Goal: Task Accomplishment & Management: Use online tool/utility

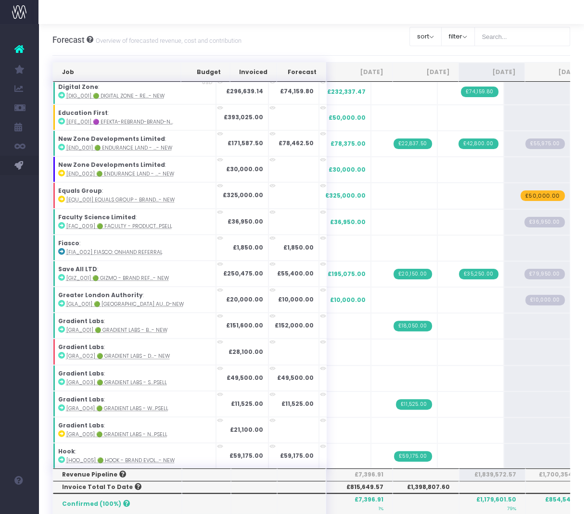
scroll to position [137, 0]
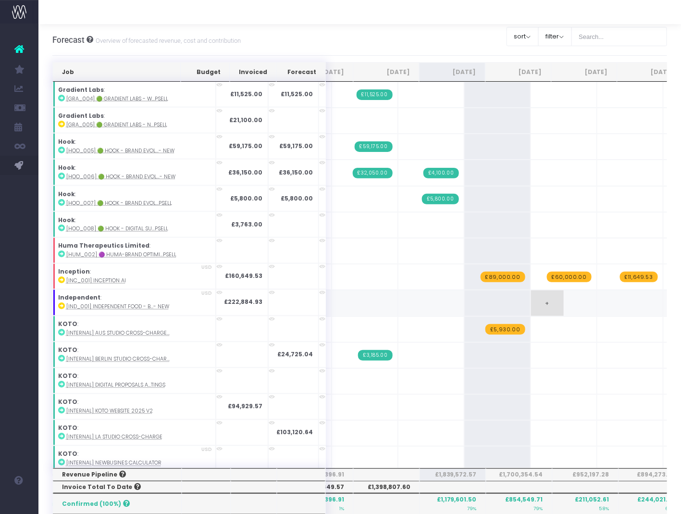
click at [531, 290] on span "+" at bounding box center [547, 302] width 33 height 25
type input "80000"
click at [572, 295] on div "Job Budget Invoiced Forecast [DATE] Aug [DATE] Oct [DATE] Dec [DATE] Feb [DATE]…" at bounding box center [360, 446] width 616 height 769
click at [598, 292] on span "+" at bounding box center [614, 302] width 33 height 25
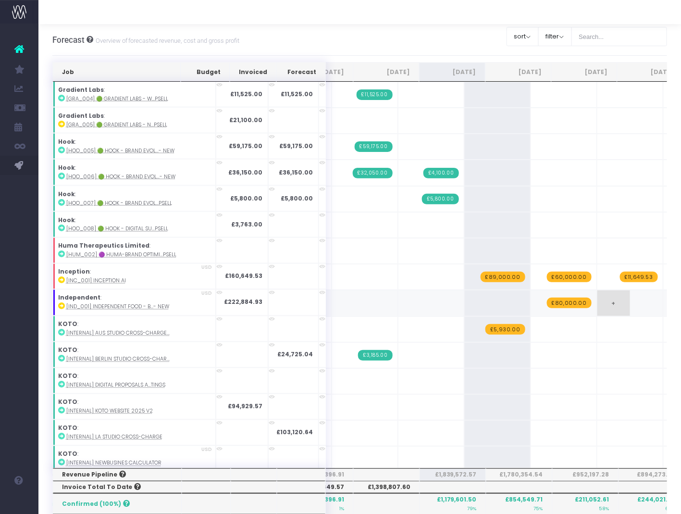
click at [598, 292] on span "+" at bounding box center [614, 302] width 33 height 25
type input "150000"
click at [625, 293] on div "Job Budget Invoiced Forecast [DATE] Aug [DATE] Oct [DATE] Dec [DATE] Feb [DATE]…" at bounding box center [360, 446] width 616 height 769
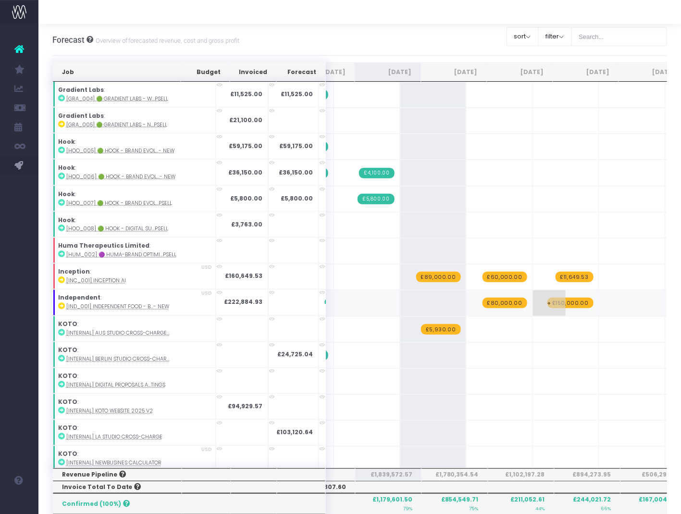
click at [548, 298] on span "£150,000.00" at bounding box center [571, 303] width 46 height 11
type input "90000"
click at [538, 294] on input "90000" at bounding box center [566, 303] width 56 height 19
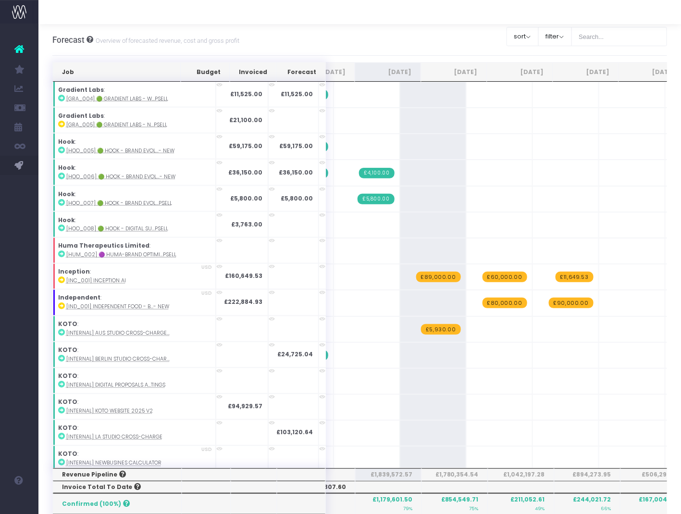
click at [483, 298] on span "£80,000.00" at bounding box center [505, 303] width 45 height 11
type input "70000"
click at [549, 298] on span "£90,000.00" at bounding box center [571, 303] width 45 height 11
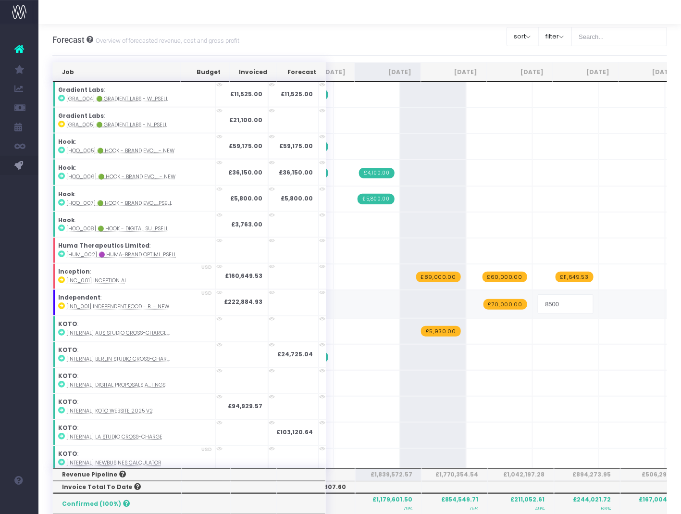
type input "85000"
click at [600, 290] on span "+" at bounding box center [616, 302] width 33 height 25
type input "50000"
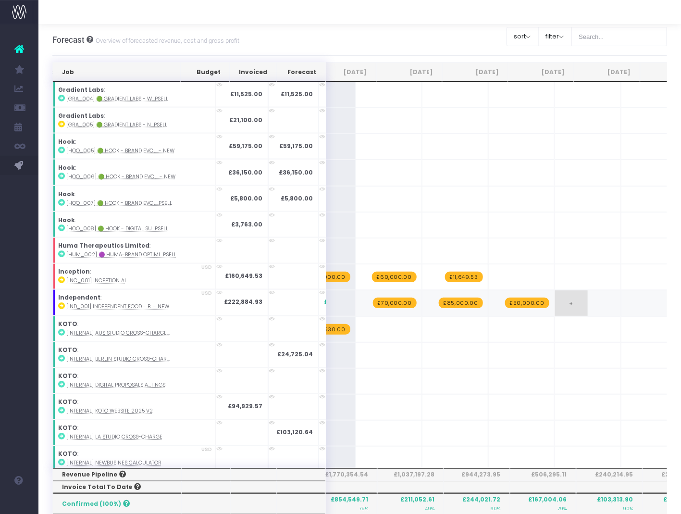
click at [555, 290] on span "+" at bounding box center [571, 302] width 33 height 25
type input "20000"
